Goal: Use online tool/utility: Utilize a website feature to perform a specific function

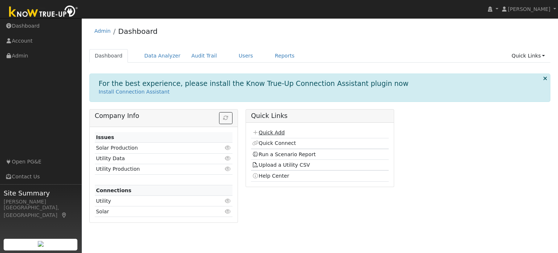
click at [270, 132] on link "Quick Add" at bounding box center [268, 132] width 32 height 6
click at [240, 55] on link "Users" at bounding box center [245, 55] width 25 height 13
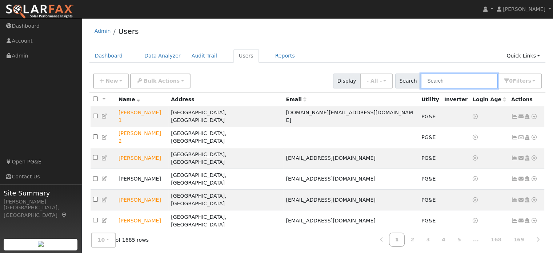
click at [458, 76] on input "text" at bounding box center [459, 80] width 77 height 15
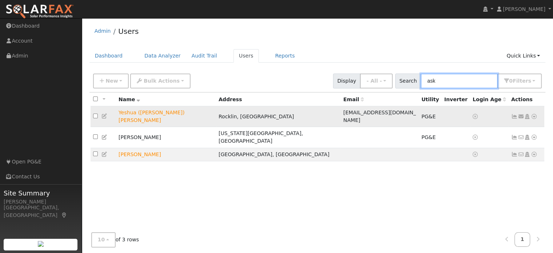
type input "ask"
click at [533, 114] on icon at bounding box center [534, 116] width 7 height 5
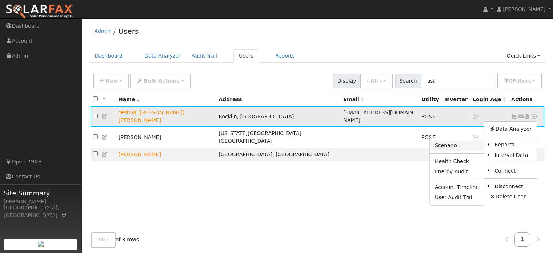
click at [456, 142] on link "Scenario" at bounding box center [457, 145] width 54 height 10
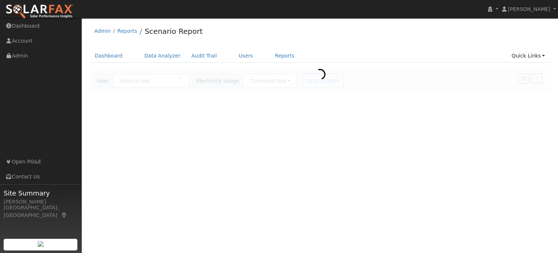
type input "Yeshua ([PERSON_NAME]) [PERSON_NAME]"
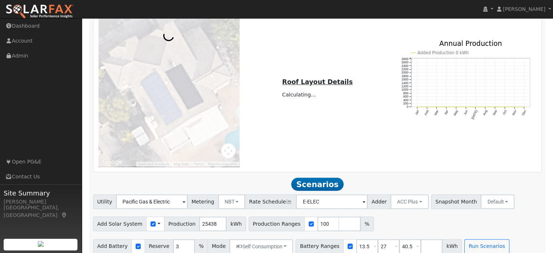
scroll to position [485, 0]
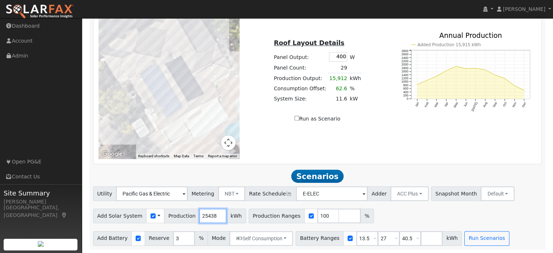
click at [209, 217] on input "25438" at bounding box center [212, 215] width 27 height 15
type input "2"
type input "19804"
click at [339, 216] on input "number" at bounding box center [350, 215] width 22 height 15
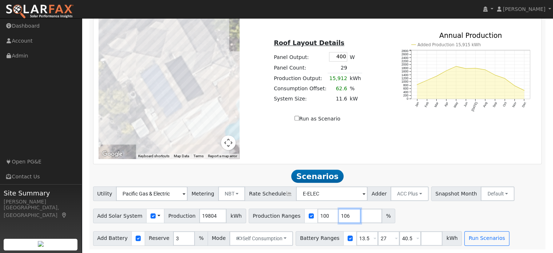
type input "106"
click at [429, 218] on div "Add Solar System Use CSV Data Production 19804 kWh Production Ranges 100 106 %" at bounding box center [317, 214] width 451 height 17
click at [464, 240] on button "Run Scenarios" at bounding box center [486, 238] width 45 height 15
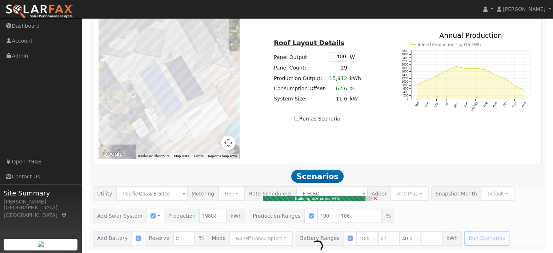
type input "13.2"
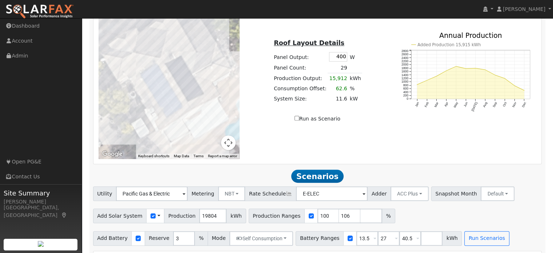
scroll to position [632, 0]
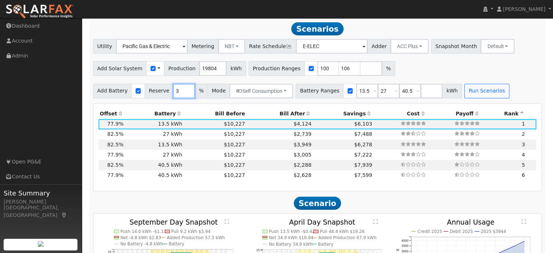
click at [174, 90] on input "3" at bounding box center [184, 91] width 22 height 15
type input "10"
click at [468, 92] on button "Run Scenarios" at bounding box center [486, 91] width 45 height 15
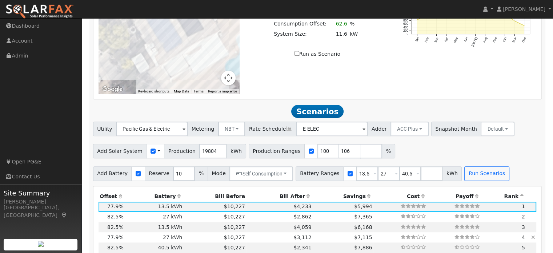
scroll to position [567, 0]
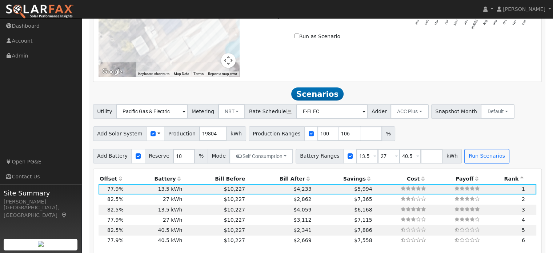
click at [131, 156] on div at bounding box center [137, 156] width 13 height 15
click at [136, 158] on input "checkbox" at bounding box center [138, 155] width 5 height 5
checkbox input "false"
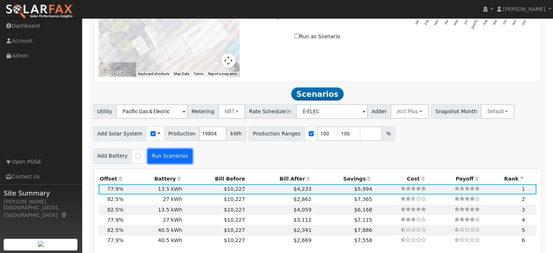
click at [162, 157] on button "Run Scenarios" at bounding box center [170, 156] width 45 height 15
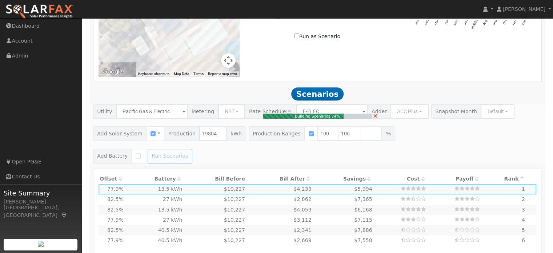
type input "$13,863"
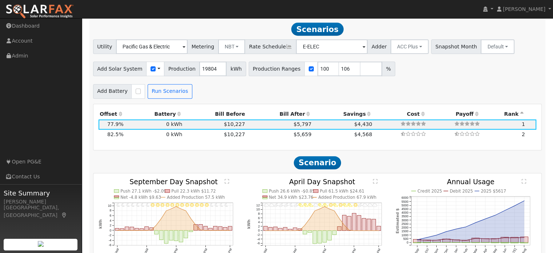
scroll to position [632, 0]
